Goal: Task Accomplishment & Management: Use online tool/utility

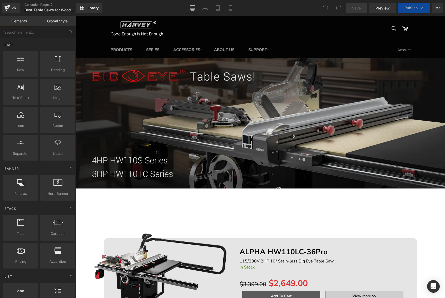
click at [252, 120] on div "Image" at bounding box center [260, 123] width 369 height 131
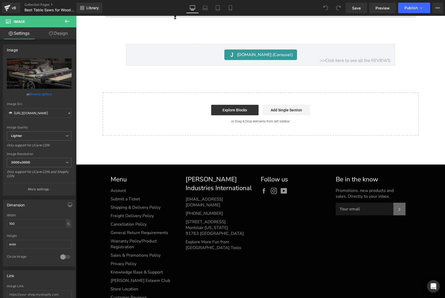
scroll to position [679, 0]
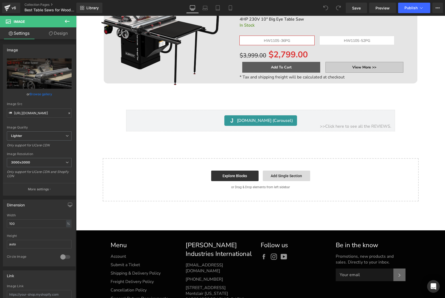
click at [278, 176] on link "Add Single Section" at bounding box center [286, 176] width 47 height 11
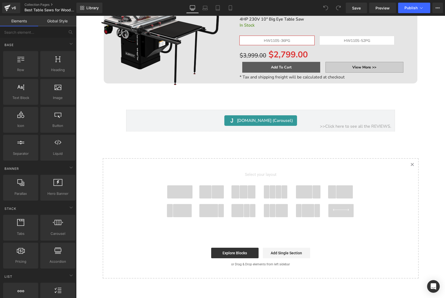
click at [179, 188] on span at bounding box center [179, 191] width 25 height 13
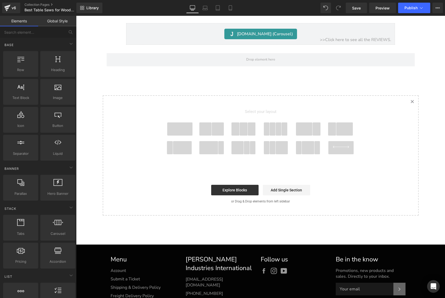
scroll to position [771, 0]
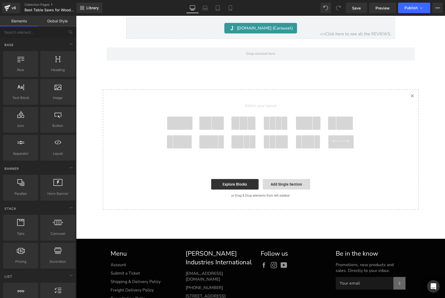
click at [276, 182] on link "Add Single Section" at bounding box center [286, 184] width 47 height 11
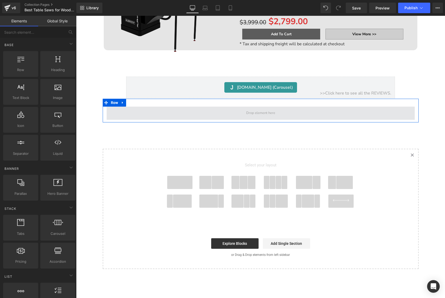
click at [248, 113] on span at bounding box center [260, 112] width 33 height 7
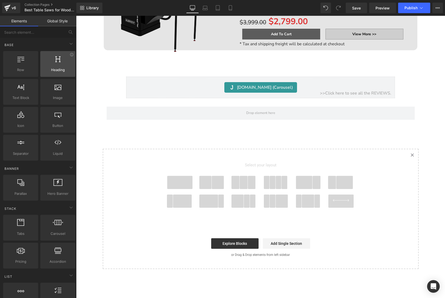
click at [63, 68] on span "Heading" at bounding box center [58, 70] width 32 height 6
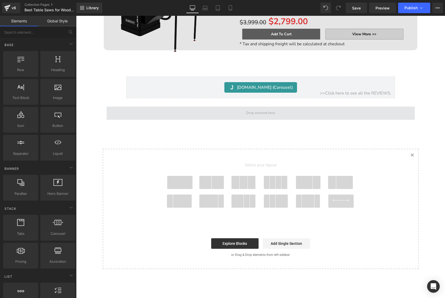
scroll to position [713, 0]
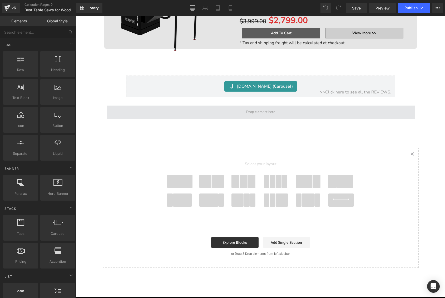
click at [248, 110] on span at bounding box center [260, 111] width 33 height 7
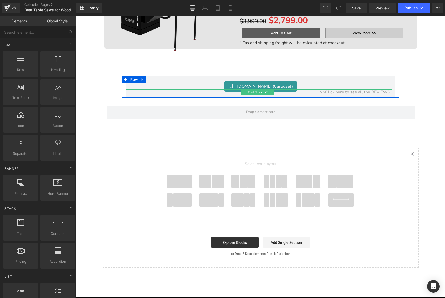
scroll to position [714, 0]
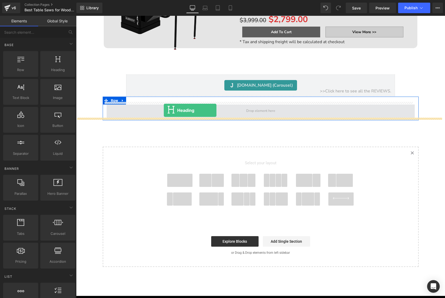
drag, startPoint x: 145, startPoint y: 83, endPoint x: 164, endPoint y: 110, distance: 33.3
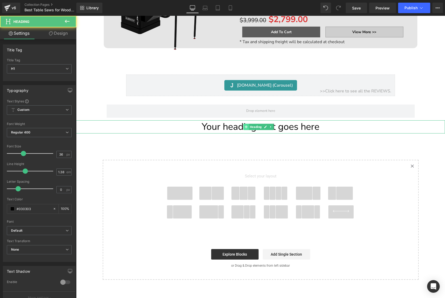
click at [244, 126] on span at bounding box center [246, 127] width 6 height 6
click at [232, 124] on h1 "Your heading text goes here" at bounding box center [260, 126] width 369 height 13
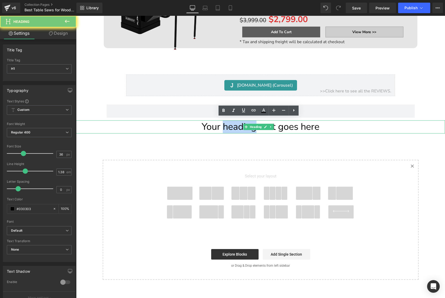
click at [232, 124] on h1 "Your heading text goes here" at bounding box center [260, 126] width 369 height 13
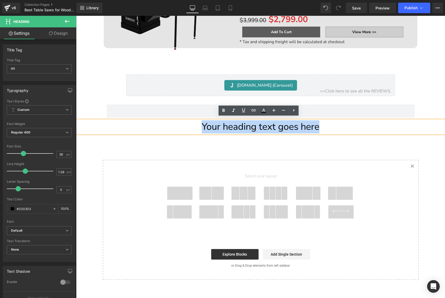
click at [232, 124] on h1 "Your heading text goes here" at bounding box center [260, 126] width 369 height 13
paste div
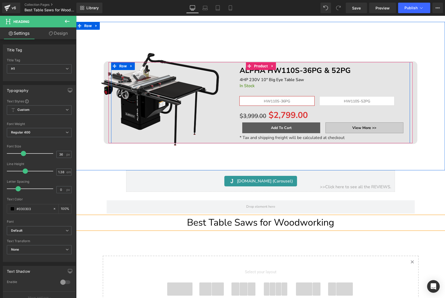
scroll to position [618, 0]
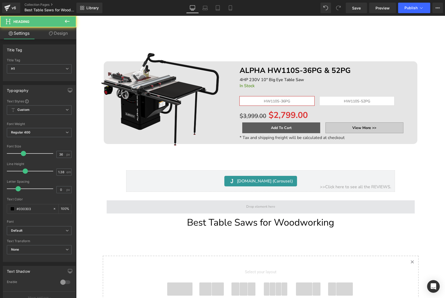
drag, startPoint x: 195, startPoint y: 219, endPoint x: 203, endPoint y: 210, distance: 12.1
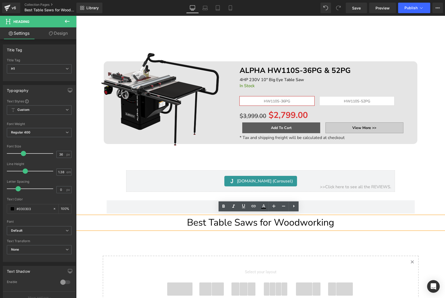
drag, startPoint x: 292, startPoint y: 228, endPoint x: 291, endPoint y: 231, distance: 3.5
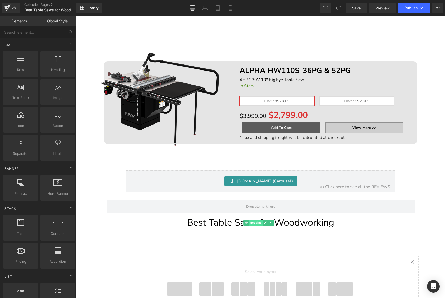
click at [253, 221] on span "Heading" at bounding box center [256, 223] width 14 height 6
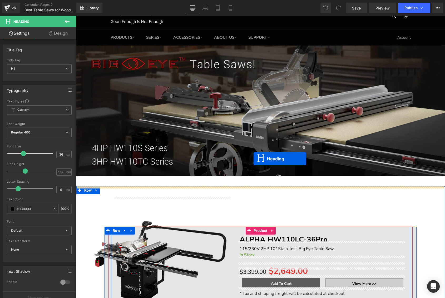
scroll to position [16, 0]
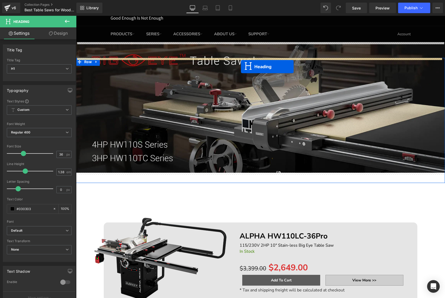
drag, startPoint x: 246, startPoint y: 220, endPoint x: 241, endPoint y: 67, distance: 153.8
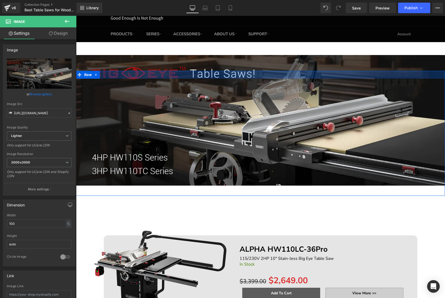
click at [223, 77] on div at bounding box center [260, 75] width 369 height 8
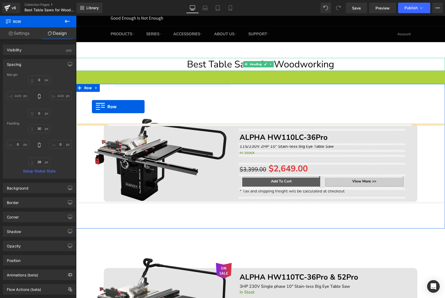
drag, startPoint x: 79, startPoint y: 79, endPoint x: 92, endPoint y: 106, distance: 30.5
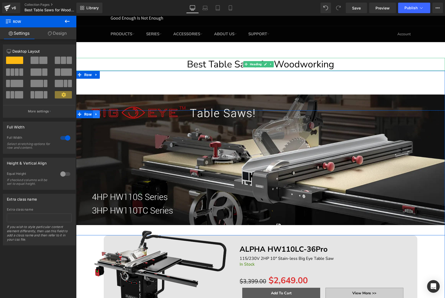
click at [94, 115] on icon at bounding box center [96, 114] width 4 height 4
click at [108, 116] on icon at bounding box center [110, 114] width 4 height 4
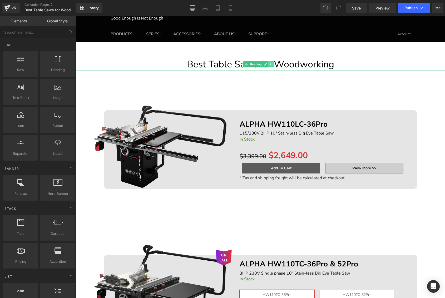
click at [270, 64] on icon at bounding box center [271, 64] width 3 height 3
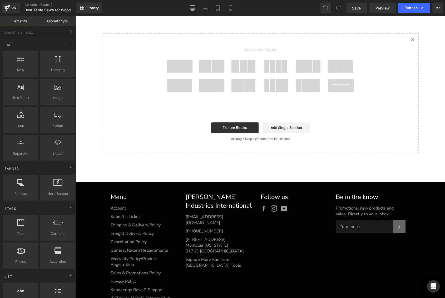
scroll to position [688, 0]
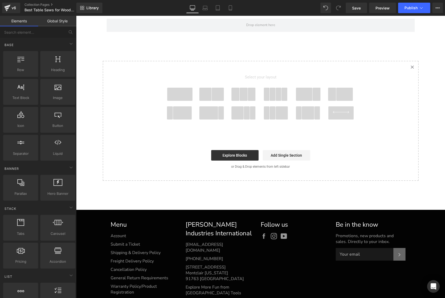
click at [185, 88] on span at bounding box center [179, 94] width 25 height 13
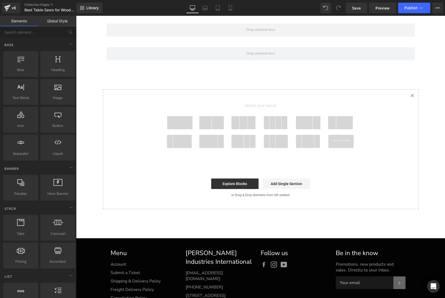
scroll to position [682, 0]
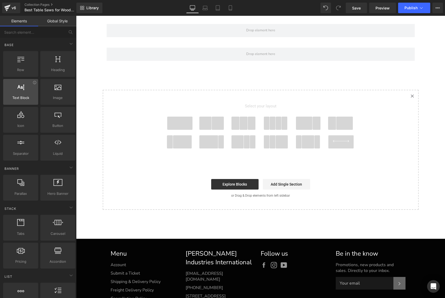
click at [22, 92] on div at bounding box center [21, 89] width 32 height 12
click at [174, 119] on span at bounding box center [179, 123] width 25 height 13
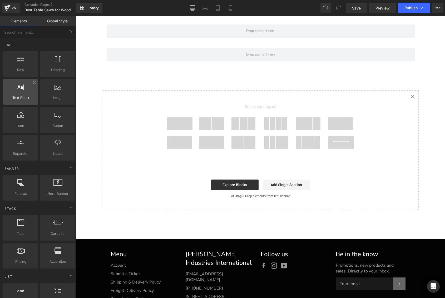
scroll to position [706, 0]
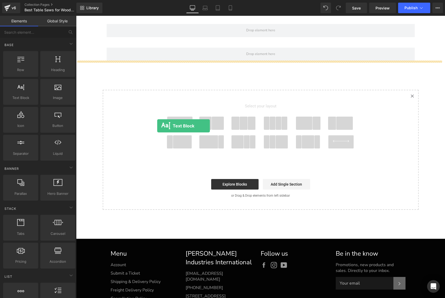
drag, startPoint x: 97, startPoint y: 103, endPoint x: 158, endPoint y: 126, distance: 64.7
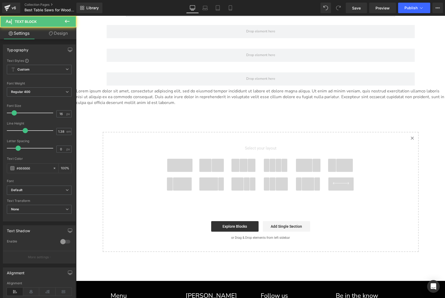
scroll to position [639, 0]
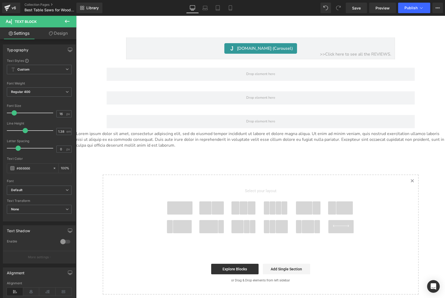
click at [208, 139] on p "Lorem ipsum dolor sit amet, consectetur adipiscing elit, sed do eiusmod tempor …" at bounding box center [260, 139] width 369 height 17
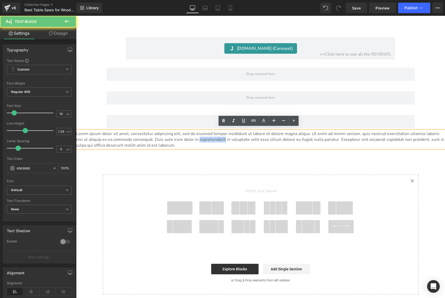
click at [208, 139] on p "Lorem ipsum dolor sit amet, consectetur adipiscing elit, sed do eiusmod tempor …" at bounding box center [260, 139] width 369 height 17
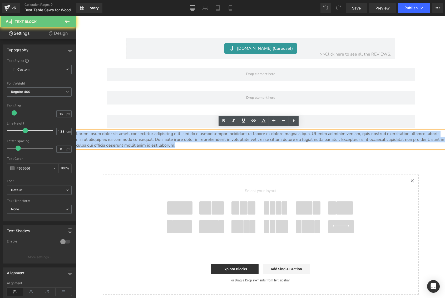
click at [208, 139] on p "Lorem ipsum dolor sit amet, consectetur adipiscing elit, sed do eiusmod tempor …" at bounding box center [260, 139] width 369 height 17
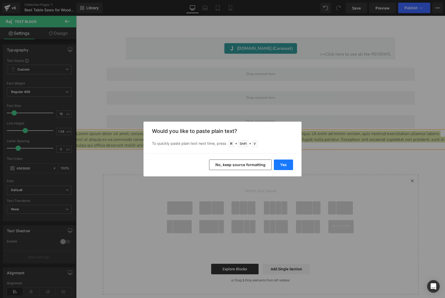
click at [283, 164] on button "Yes" at bounding box center [283, 164] width 19 height 11
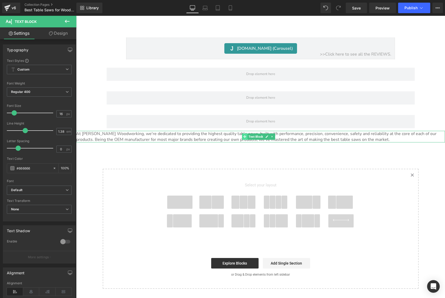
click at [245, 135] on icon at bounding box center [244, 136] width 3 height 3
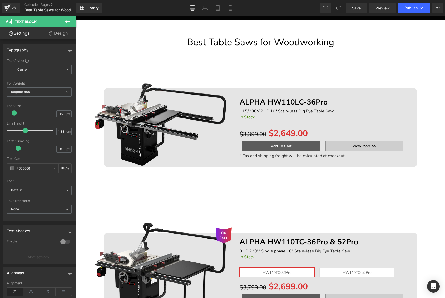
scroll to position [0, 0]
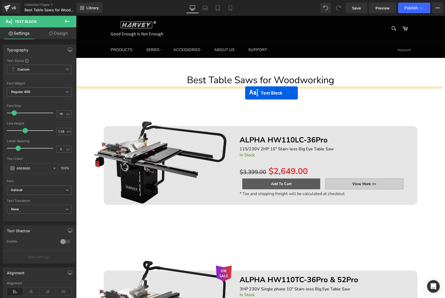
drag, startPoint x: 244, startPoint y: 134, endPoint x: 245, endPoint y: 93, distance: 41.3
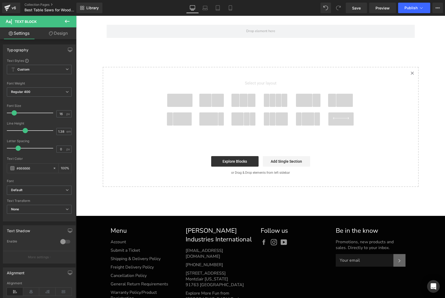
click at [179, 102] on span at bounding box center [179, 100] width 25 height 13
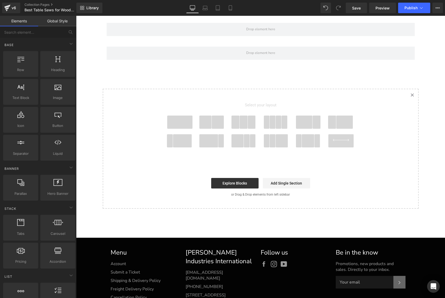
scroll to position [742, 0]
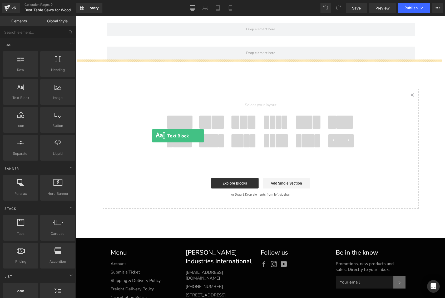
drag, startPoint x: 97, startPoint y: 108, endPoint x: 154, endPoint y: 137, distance: 63.9
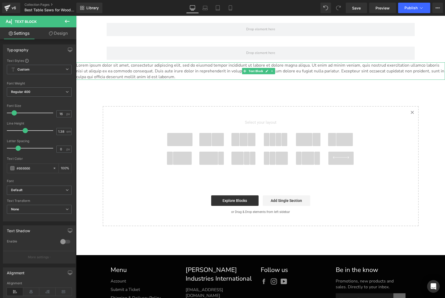
click at [173, 68] on p "Lorem ipsum dolor sit amet, consectetur adipiscing elit, sed do eiusmod tempor …" at bounding box center [260, 70] width 369 height 17
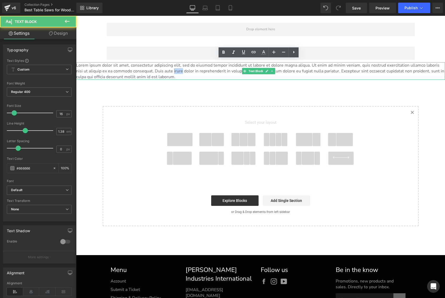
click at [173, 68] on p "Lorem ipsum dolor sit amet, consectetur adipiscing elit, sed do eiusmod tempor …" at bounding box center [260, 70] width 369 height 17
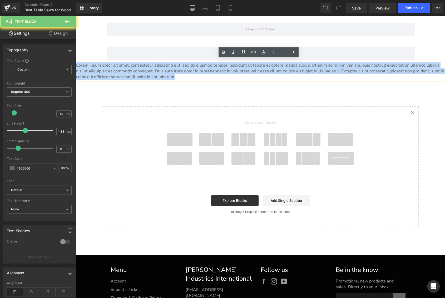
click at [173, 68] on p "Lorem ipsum dolor sit amet, consectetur adipiscing elit, sed do eiusmod tempor …" at bounding box center [260, 70] width 369 height 17
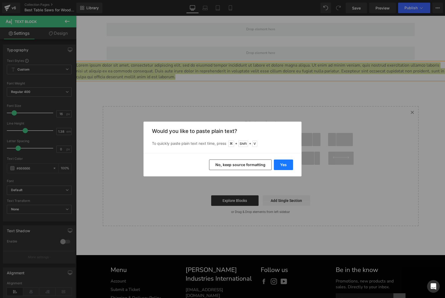
click at [283, 164] on button "Yes" at bounding box center [283, 164] width 19 height 11
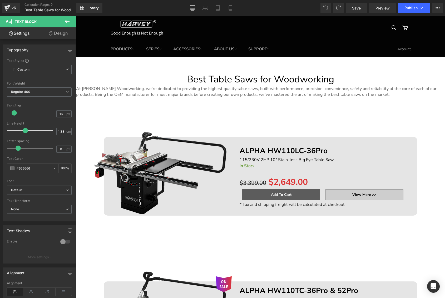
scroll to position [1, 0]
click at [271, 89] on div "At Harvey Woodworking, we're dedicated to providing the highest quality table s…" at bounding box center [260, 92] width 369 height 12
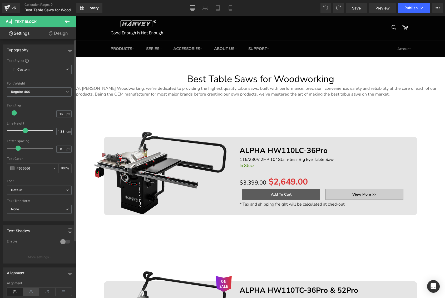
click at [29, 290] on icon at bounding box center [31, 292] width 16 height 8
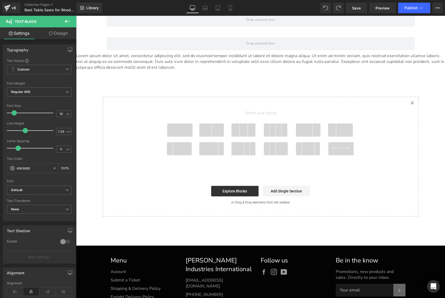
scroll to position [752, 0]
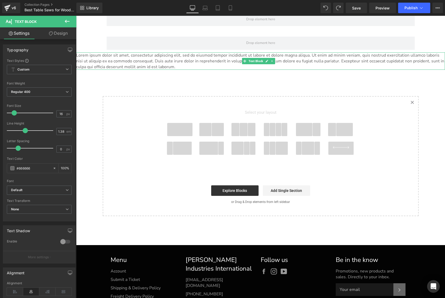
click at [162, 55] on p "Lorem ipsum dolor sit amet, consectetur adipiscing elit, sed do eiusmod tempor …" at bounding box center [260, 60] width 369 height 17
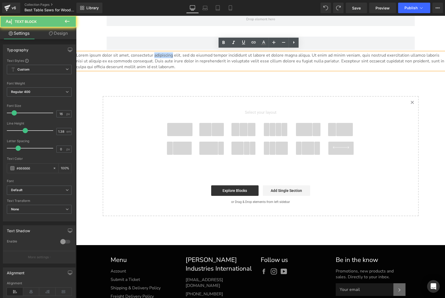
click at [162, 55] on p "Lorem ipsum dolor sit amet, consectetur adipiscing elit, sed do eiusmod tempor …" at bounding box center [260, 60] width 369 height 17
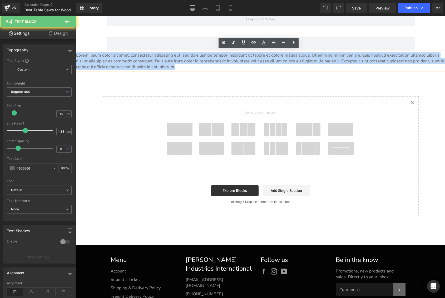
click at [162, 55] on p "Lorem ipsum dolor sit amet, consectetur adipiscing elit, sed do eiusmod tempor …" at bounding box center [260, 60] width 369 height 17
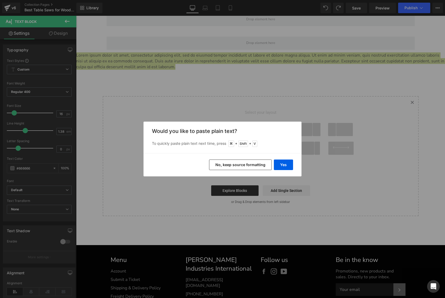
click at [250, 163] on button "No, keep source formatting" at bounding box center [240, 164] width 63 height 11
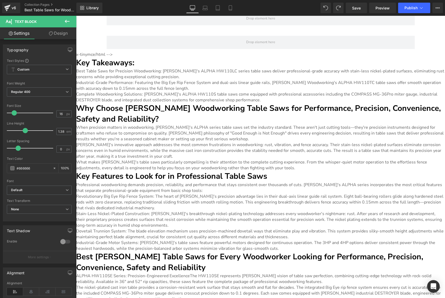
scroll to position [754, 0]
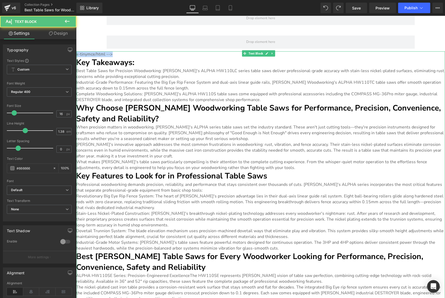
drag, startPoint x: 117, startPoint y: 51, endPoint x: 72, endPoint y: 52, distance: 44.7
click at [76, 52] on html "Skip to content Search PRODUCTS TABLE SAWS SERIES" at bounding box center [260, 143] width 369 height 1762
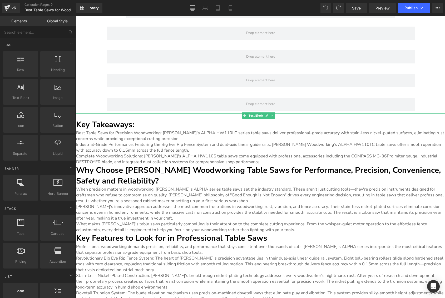
scroll to position [692, 0]
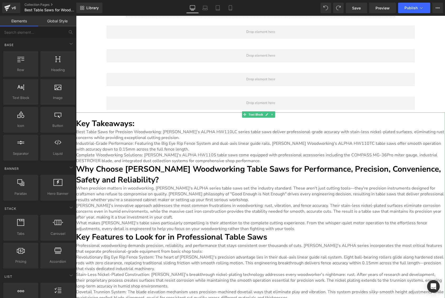
click at [134, 123] on h2 "Key Takeaways:" at bounding box center [260, 123] width 369 height 11
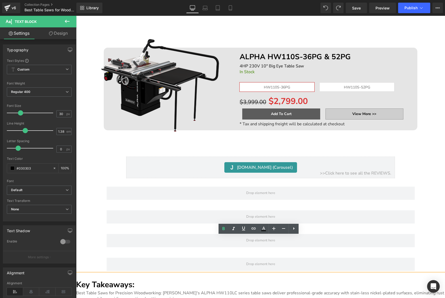
scroll to position [529, 0]
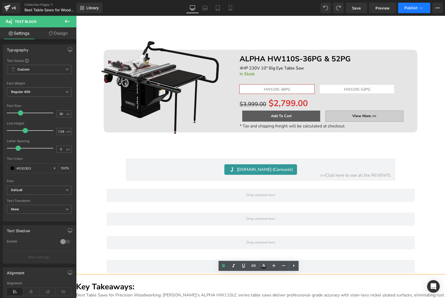
click at [416, 8] on span "Publish" at bounding box center [410, 8] width 13 height 4
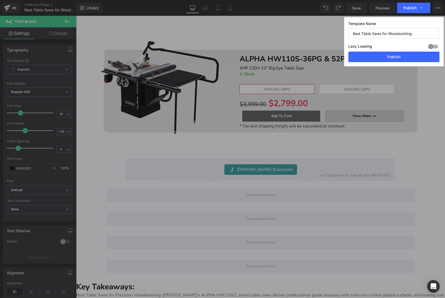
click at [430, 45] on div at bounding box center [433, 46] width 13 height 8
click at [383, 57] on button "Publish" at bounding box center [393, 57] width 91 height 11
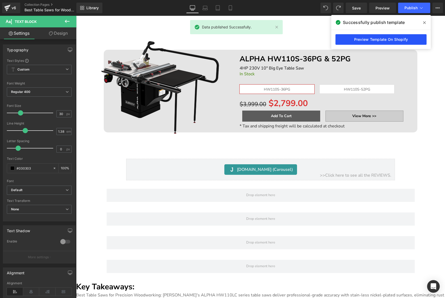
click at [401, 38] on link "Preview Template On Shopify" at bounding box center [380, 39] width 91 height 11
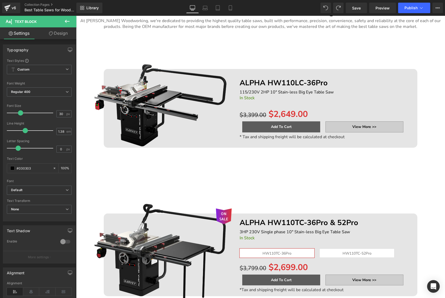
scroll to position [0, 0]
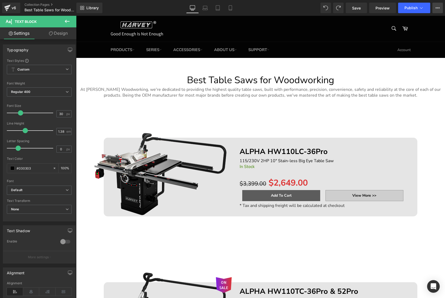
click at [434, 9] on button "View Live Page View with current Template Save Template to Library Schedule Pub…" at bounding box center [437, 8] width 11 height 11
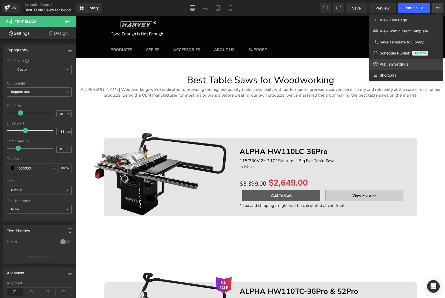
click at [387, 60] on link "Publish Settings" at bounding box center [406, 64] width 74 height 11
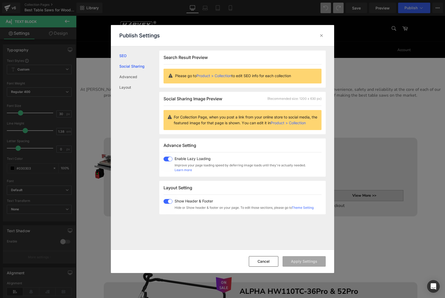
click at [140, 68] on link "Social Sharing" at bounding box center [139, 66] width 40 height 11
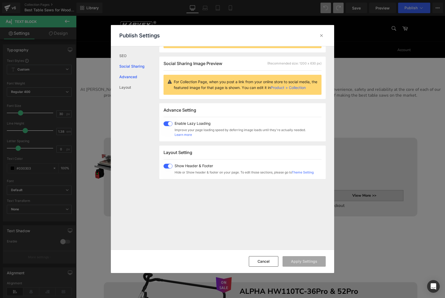
scroll to position [42, 0]
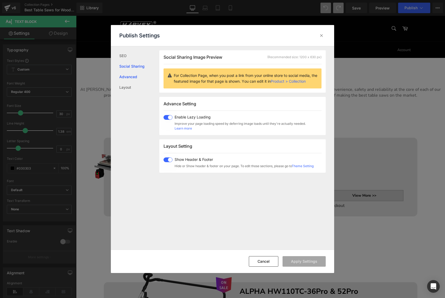
click at [131, 78] on link "Advanced" at bounding box center [139, 77] width 40 height 11
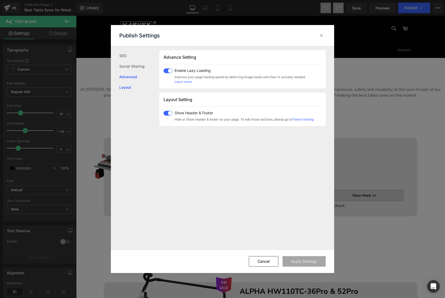
click at [125, 85] on link "Layout" at bounding box center [139, 87] width 40 height 11
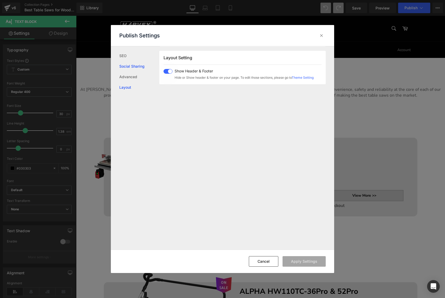
click at [123, 63] on link "Social Sharing" at bounding box center [139, 66] width 40 height 11
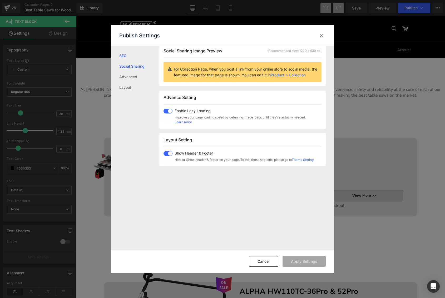
click at [124, 59] on link "SEO" at bounding box center [139, 56] width 40 height 11
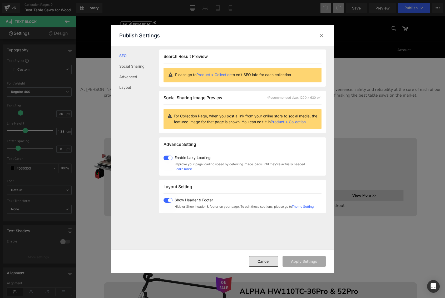
scroll to position [1, 0]
drag, startPoint x: 184, startPoint y: 246, endPoint x: 260, endPoint y: 262, distance: 77.7
click at [260, 262] on button "Cancel" at bounding box center [263, 261] width 29 height 11
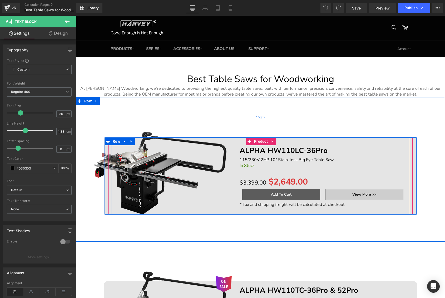
scroll to position [0, 0]
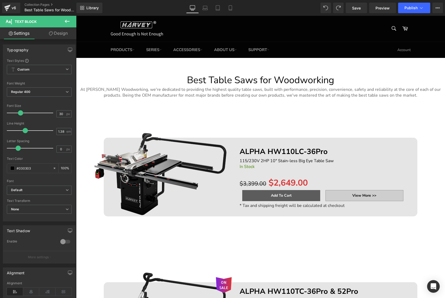
click at [64, 37] on link "Design" at bounding box center [58, 33] width 38 height 12
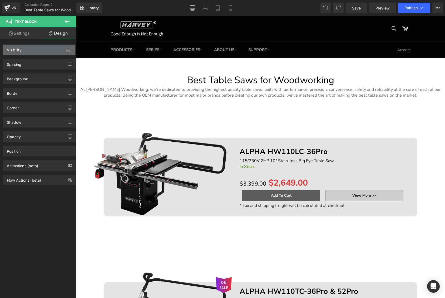
click at [46, 49] on div "Visibility (All)" at bounding box center [39, 50] width 72 height 10
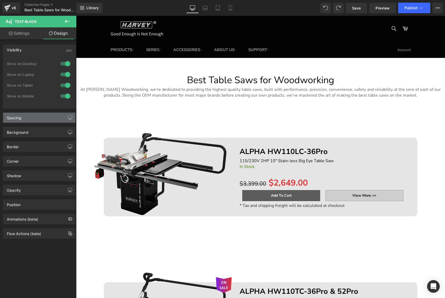
click at [38, 121] on div "Spacing" at bounding box center [39, 118] width 72 height 10
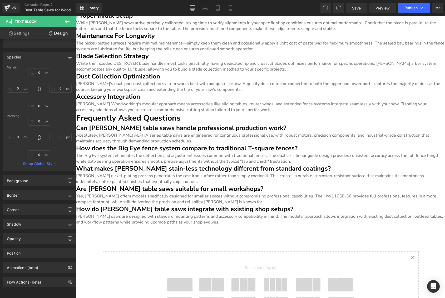
scroll to position [1211, 0]
click at [200, 116] on h2 "Frequently Asked Questions" at bounding box center [260, 118] width 369 height 11
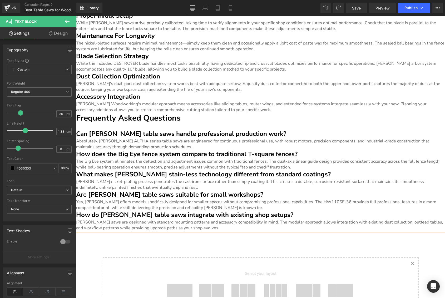
click at [260, 132] on h3 "Can [PERSON_NAME] table saws handle professional production work?" at bounding box center [260, 133] width 369 height 9
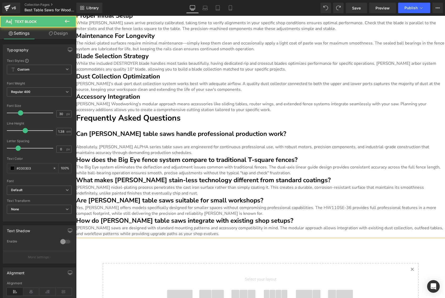
click at [304, 158] on h3 "How does the Big Eye fence system compare to traditional T-square fences?" at bounding box center [260, 160] width 369 height 9
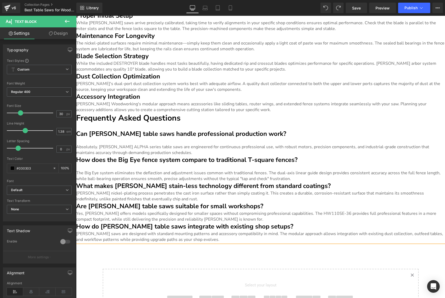
click at [308, 176] on p "The Big Eye system eliminates the deflection and adjustment issues common with …" at bounding box center [260, 176] width 369 height 12
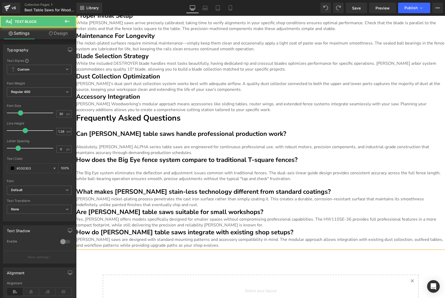
click at [261, 152] on p "Absolutely. [PERSON_NAME] ALPHA series table saws are engineered for continuous…" at bounding box center [260, 150] width 369 height 12
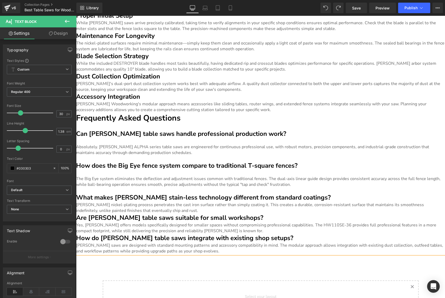
click at [307, 194] on h3 "What makes [PERSON_NAME] stain-less technology different from standard coatings?" at bounding box center [260, 197] width 369 height 9
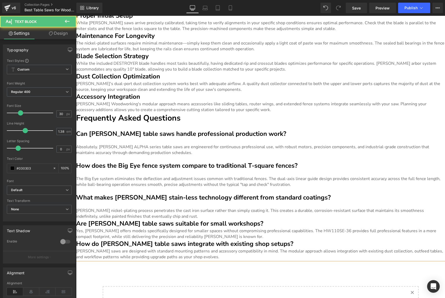
click at [273, 211] on p "[PERSON_NAME] nickel-plating process penetrates the cast iron surface rather th…" at bounding box center [260, 214] width 369 height 12
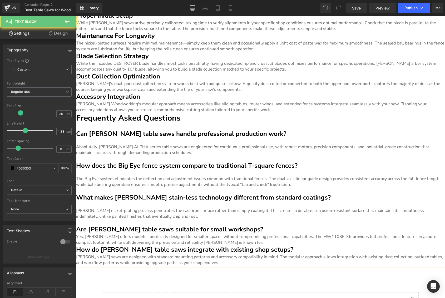
click at [265, 226] on h3 "Are [PERSON_NAME] table saws suitable for small workshops?" at bounding box center [260, 229] width 369 height 9
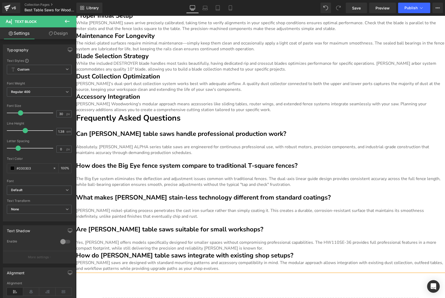
click at [254, 245] on p "Yes, [PERSON_NAME] offers models specifically designed for smaller spaces witho…" at bounding box center [260, 246] width 369 height 12
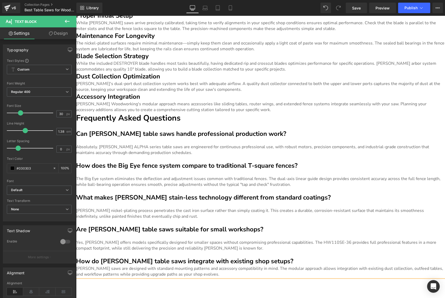
click at [273, 257] on h3 "How do [PERSON_NAME] table saws integrate with existing shop setups?" at bounding box center [260, 261] width 369 height 9
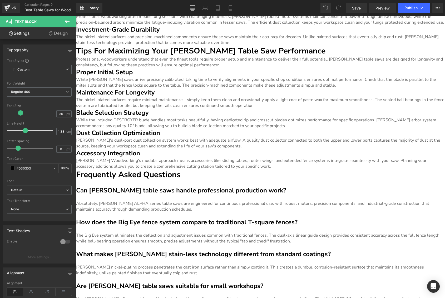
scroll to position [1155, 0]
click at [259, 164] on p "[PERSON_NAME] Woodworking's modular approach means accessories like sliding tab…" at bounding box center [260, 163] width 369 height 12
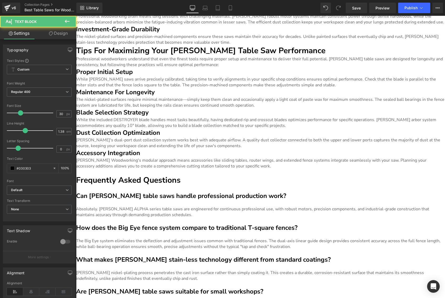
click at [216, 151] on h3 "Accessory Integration" at bounding box center [260, 153] width 369 height 9
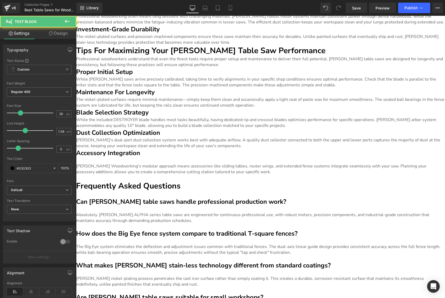
click at [248, 142] on p "[PERSON_NAME]'s dual-port dust collection system works best with adequate airfl…" at bounding box center [260, 143] width 369 height 12
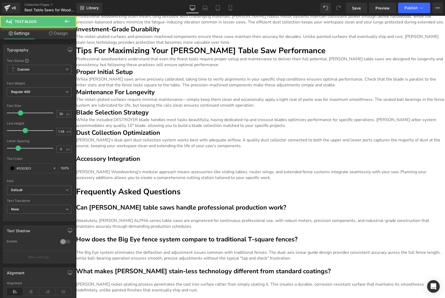
click at [221, 131] on h3 "Dust Collection Optimization" at bounding box center [260, 132] width 369 height 9
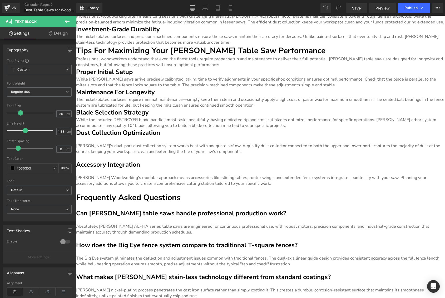
click at [289, 123] on p "While the included DESTROYER blade handles most tasks beautifully, having dedic…" at bounding box center [260, 123] width 369 height 12
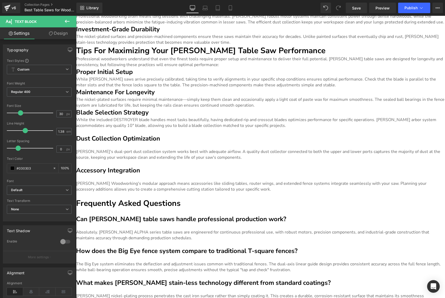
click at [222, 112] on h3 "Blade Selection Strategy" at bounding box center [260, 112] width 369 height 9
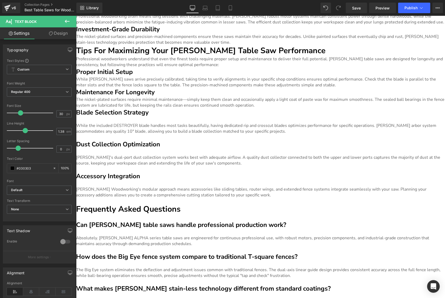
click at [264, 102] on p "The nickel-plated surfaces require minimal maintenance—simply keep them clean a…" at bounding box center [260, 103] width 369 height 12
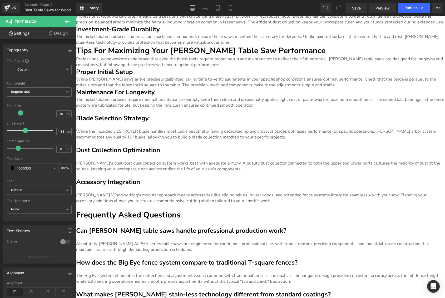
click at [202, 90] on h3 "Maintenance For Longevity" at bounding box center [260, 92] width 369 height 9
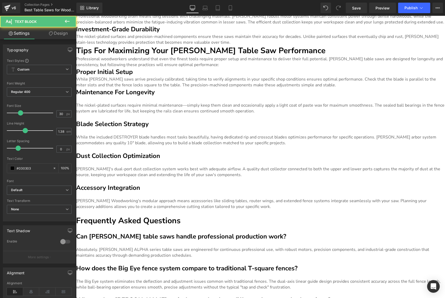
click at [314, 83] on p "While [PERSON_NAME] saws arrive precisely calibrated, taking time to verify ali…" at bounding box center [260, 82] width 369 height 12
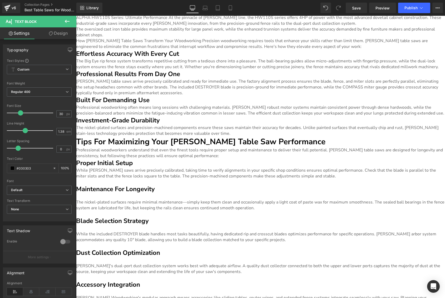
scroll to position [1064, 0]
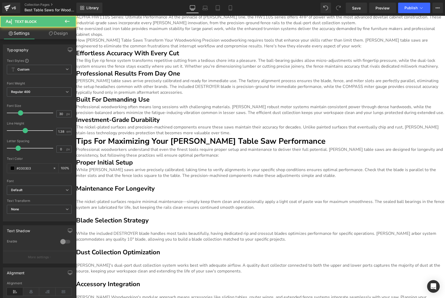
click at [165, 158] on h3 "Proper Initial Setup" at bounding box center [260, 162] width 369 height 9
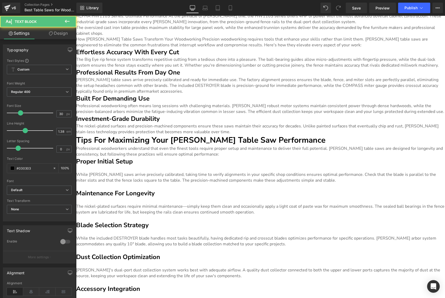
scroll to position [1065, 0]
click at [230, 152] on p "Professional woodworkers understand that even the finest tools require proper s…" at bounding box center [260, 152] width 369 height 12
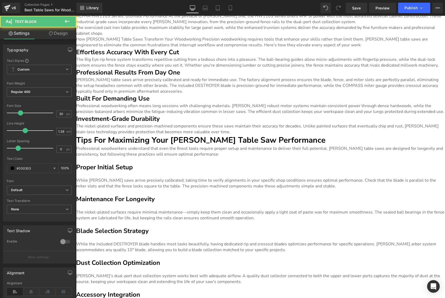
click at [293, 139] on h2 "Tips For Maximizing Your [PERSON_NAME] Table Saw Performance" at bounding box center [260, 140] width 369 height 11
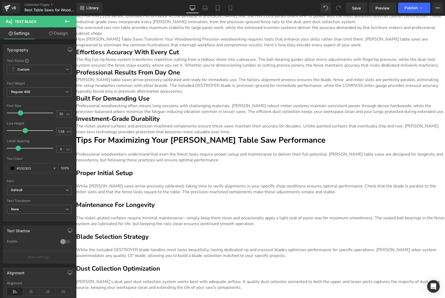
click at [210, 128] on p "The nickel-plated surfaces and precision-machined components ensure these saws …" at bounding box center [260, 129] width 369 height 12
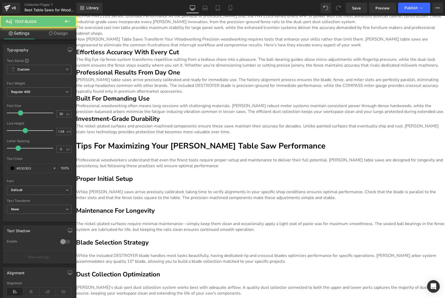
click at [185, 116] on h3 "Investment-Grade Durability" at bounding box center [260, 118] width 369 height 9
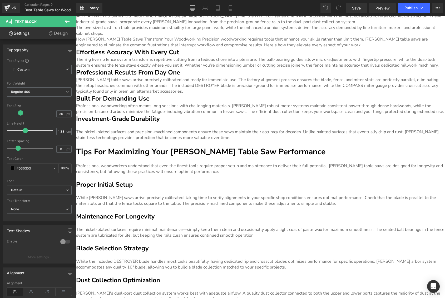
click at [166, 98] on h3 "Built For Demanding Use" at bounding box center [260, 98] width 369 height 9
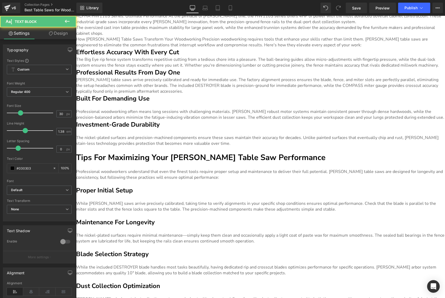
click at [430, 116] on p "Professional woodworking often means long sessions with challenging materials. …" at bounding box center [260, 115] width 369 height 12
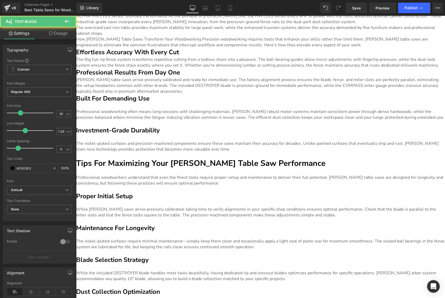
click at [181, 91] on p "[PERSON_NAME] table saws arrive precisely calibrated and ready for immediate us…" at bounding box center [260, 85] width 369 height 17
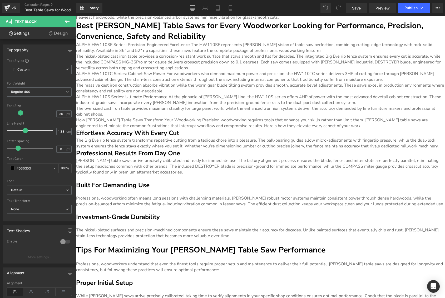
scroll to position [985, 0]
click at [186, 151] on h3 "Professional Results From Day One" at bounding box center [260, 153] width 369 height 9
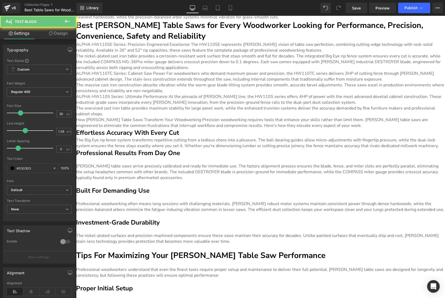
click at [189, 131] on h3 "Effortless Accuracy With Every Cut" at bounding box center [260, 132] width 369 height 9
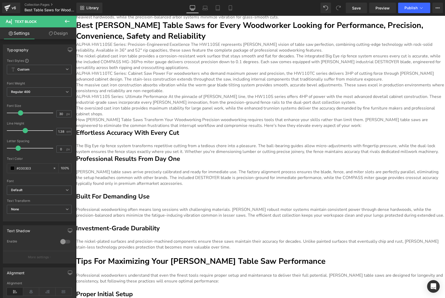
scroll to position [986, 0]
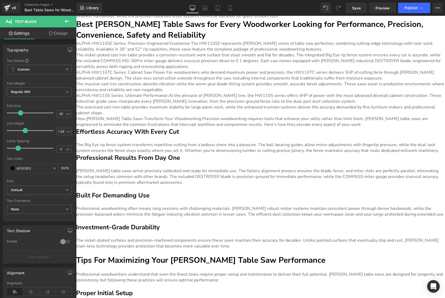
click at [309, 123] on p "How [PERSON_NAME] Table Saws Transform Your Woodworking Precision woodworking r…" at bounding box center [260, 122] width 369 height 12
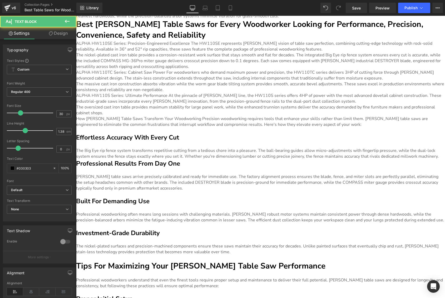
click at [144, 111] on p "The oversized cast iron table provides maximum stability for large panel work, …" at bounding box center [260, 110] width 369 height 12
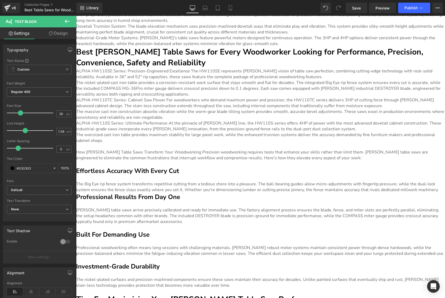
scroll to position [958, 0]
click at [321, 126] on p "ALPHA HW110S Series: Ultimate Performance At the pinnacle of [PERSON_NAME] line…" at bounding box center [260, 126] width 369 height 12
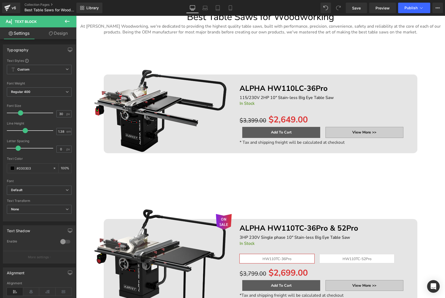
scroll to position [0, 0]
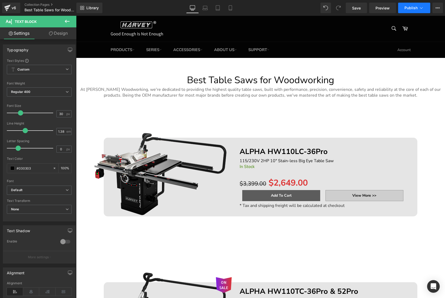
click at [414, 12] on button "Publish" at bounding box center [414, 8] width 32 height 11
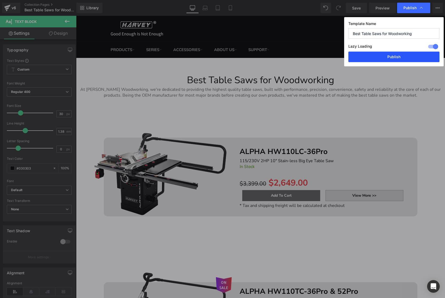
drag, startPoint x: 377, startPoint y: 55, endPoint x: 256, endPoint y: 50, distance: 121.4
click at [377, 55] on button "Publish" at bounding box center [393, 57] width 91 height 11
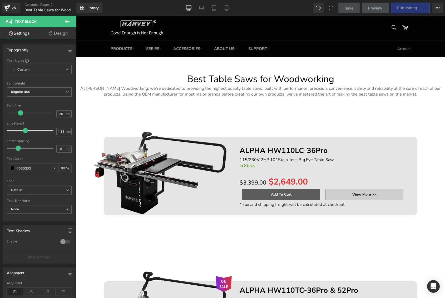
click at [55, 35] on link "Design" at bounding box center [58, 33] width 38 height 12
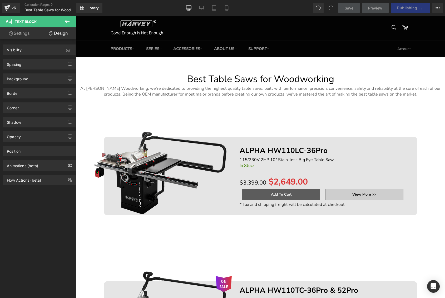
click at [27, 35] on link "Settings" at bounding box center [19, 33] width 38 height 12
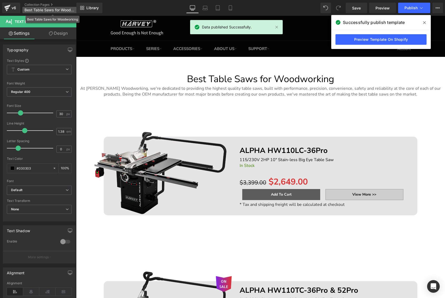
click at [56, 10] on span "Best Table Saws for Woodworking" at bounding box center [49, 10] width 51 height 4
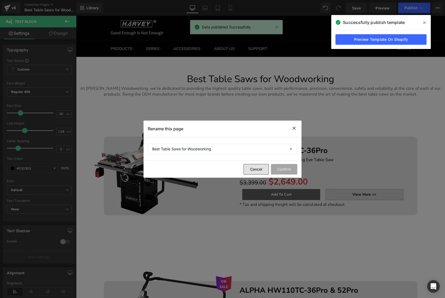
drag, startPoint x: 251, startPoint y: 168, endPoint x: 175, endPoint y: 153, distance: 77.9
click at [251, 168] on button "Cancel" at bounding box center [255, 169] width 25 height 11
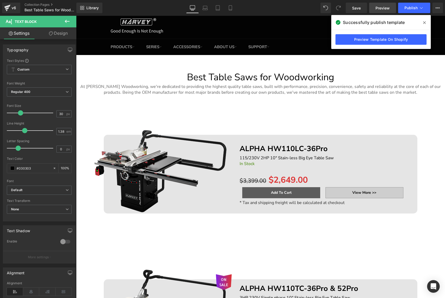
scroll to position [3, 0]
click at [386, 8] on span "Preview" at bounding box center [382, 8] width 14 height 6
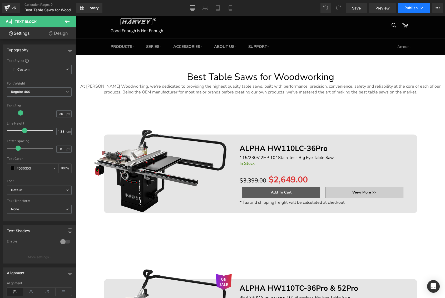
click at [424, 8] on button "Publish" at bounding box center [414, 8] width 32 height 11
click at [438, 9] on icon at bounding box center [437, 8] width 4 height 4
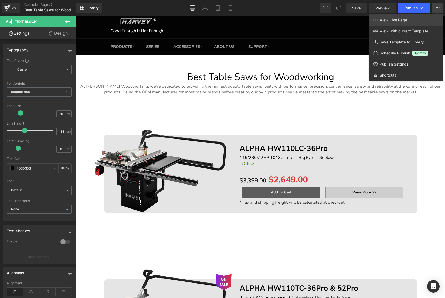
click at [417, 17] on link "View Live Page" at bounding box center [406, 19] width 74 height 11
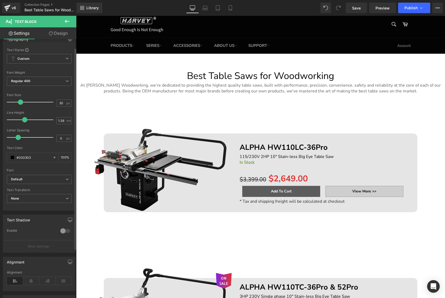
scroll to position [0, 0]
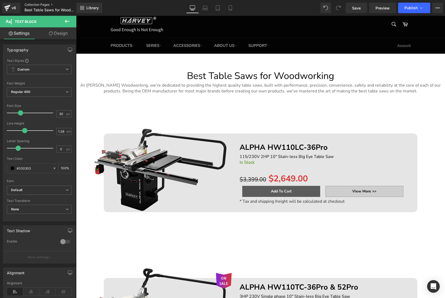
click at [44, 5] on link "Collection Pages" at bounding box center [54, 5] width 61 height 4
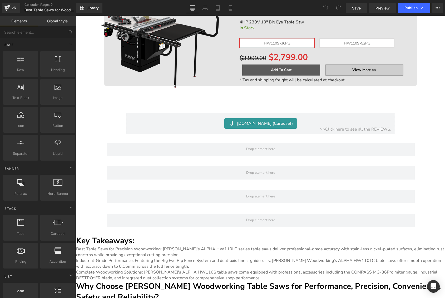
scroll to position [576, 0]
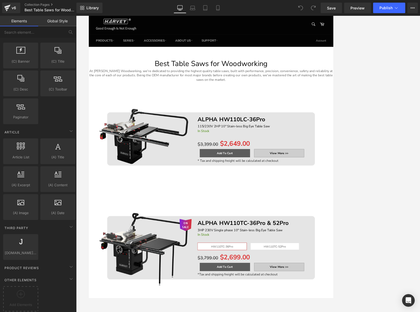
scroll to position [2, 0]
click at [45, 4] on link "Collection Pages" at bounding box center [54, 5] width 61 height 4
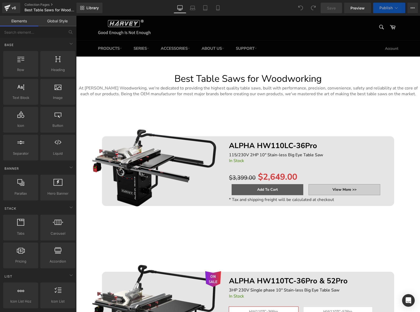
scroll to position [2, 0]
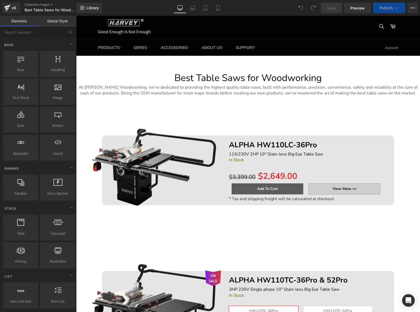
click at [398, 9] on button "Publish" at bounding box center [389, 8] width 32 height 11
click at [394, 8] on icon at bounding box center [395, 7] width 5 height 5
